Goal: Transaction & Acquisition: Download file/media

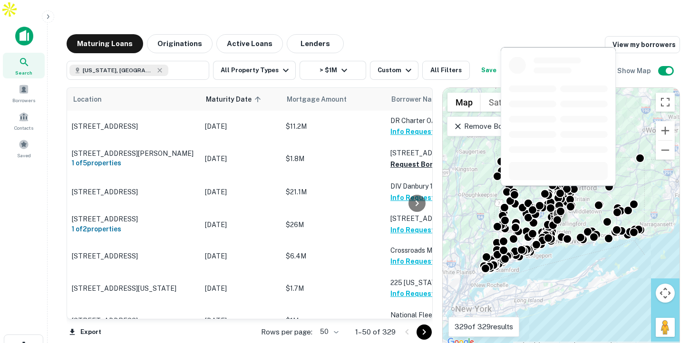
scroll to position [1355, 0]
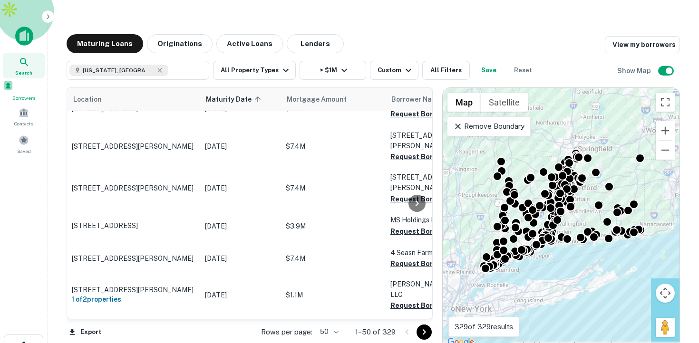
click at [13, 80] on span at bounding box center [8, 85] width 10 height 10
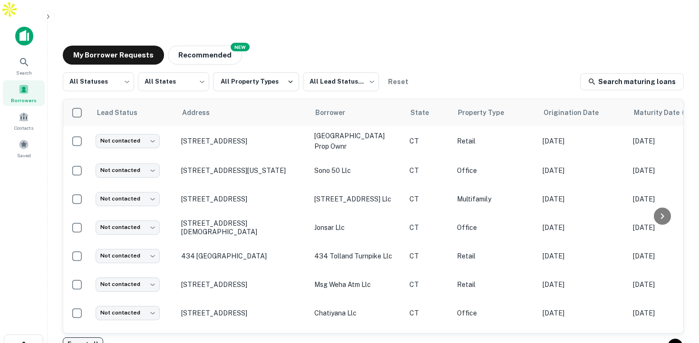
click at [92, 337] on button "Export all" at bounding box center [83, 344] width 40 height 14
click at [460, 49] on div "My Borrower Requests NEW Recommended All Statuses *** ​ All States *** ​ All Pr…" at bounding box center [373, 192] width 636 height 309
click at [397, 46] on div "My Borrower Requests NEW Recommended" at bounding box center [373, 55] width 621 height 19
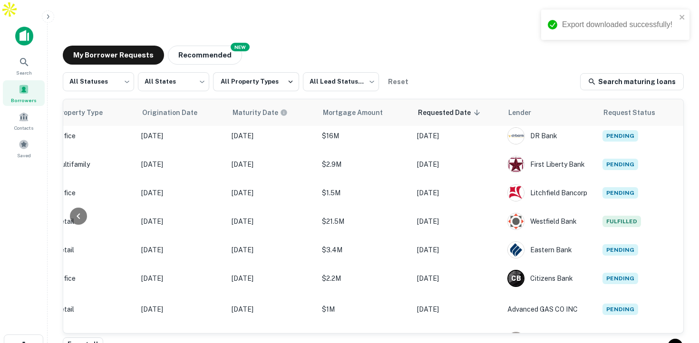
scroll to position [0, 401]
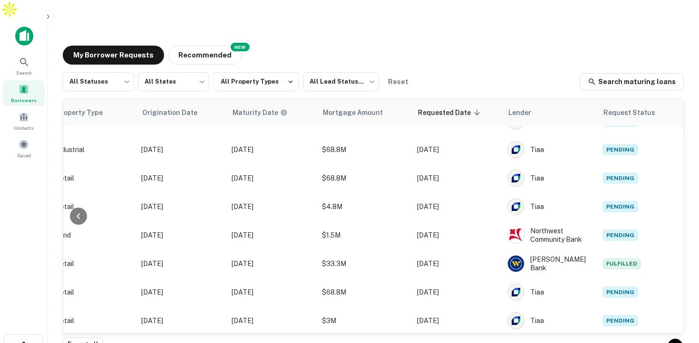
scroll to position [528, 401]
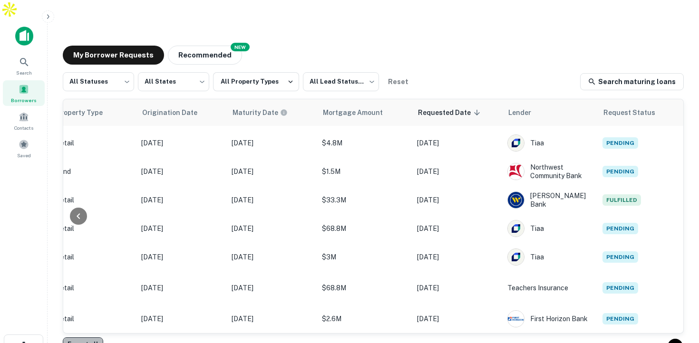
click at [93, 337] on button "Export all" at bounding box center [83, 344] width 40 height 14
